Goal: Task Accomplishment & Management: Manage account settings

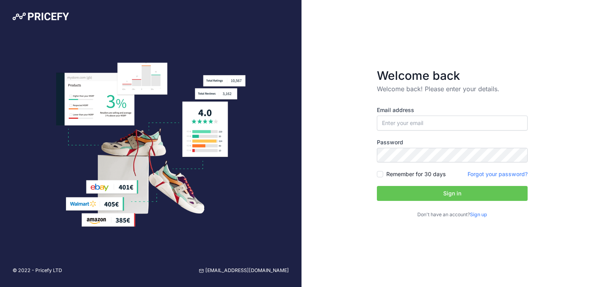
click at [521, 101] on div "Email address Password Remember for 30 days Sign up" at bounding box center [452, 155] width 151 height 125
click at [489, 126] on input "email" at bounding box center [452, 122] width 151 height 15
click at [512, 59] on form "Welcome back Welcome back! Please enter your details. Email address Password Si…" at bounding box center [452, 143] width 176 height 175
click at [468, 123] on input "email" at bounding box center [452, 122] width 151 height 15
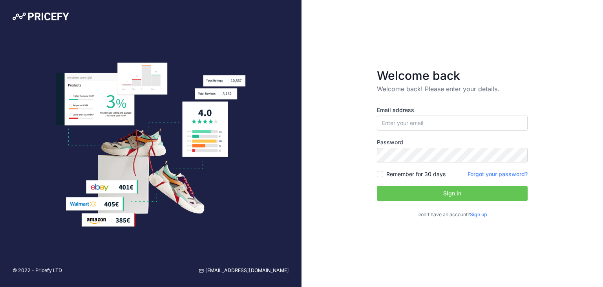
click at [503, 106] on div "Email address Password Remember for 30 days Sign up" at bounding box center [452, 155] width 151 height 125
type input "[EMAIL_ADDRESS][DOMAIN_NAME]"
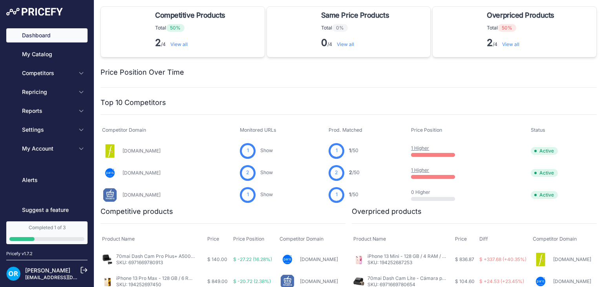
scroll to position [5, 0]
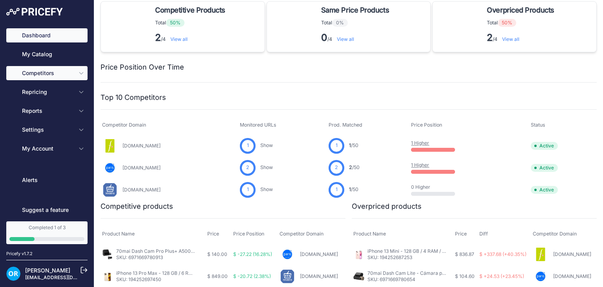
click at [66, 76] on span "Competitors" at bounding box center [47, 73] width 51 height 8
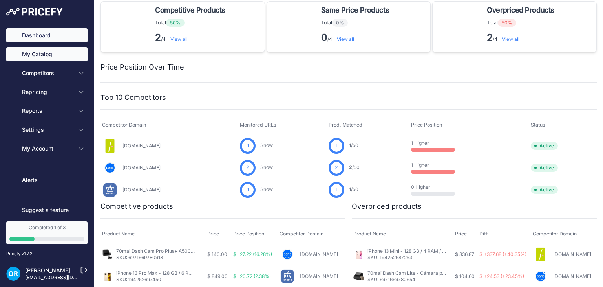
click at [60, 55] on link "My Catalog" at bounding box center [46, 54] width 81 height 14
